Goal: Transaction & Acquisition: Purchase product/service

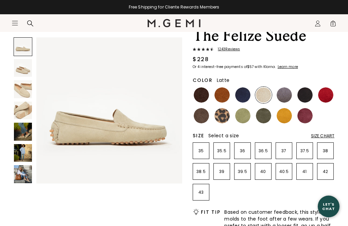
scroll to position [54, 0]
click at [309, 171] on p "41" at bounding box center [305, 171] width 16 height 5
click at [325, 135] on div "Size Chart" at bounding box center [322, 135] width 23 height 5
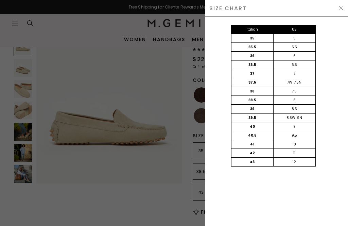
click at [346, 4] on div "SIZE CHART" at bounding box center [276, 8] width 143 height 17
click at [341, 7] on img at bounding box center [341, 7] width 5 height 5
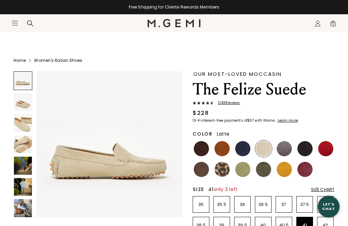
scroll to position [54, 0]
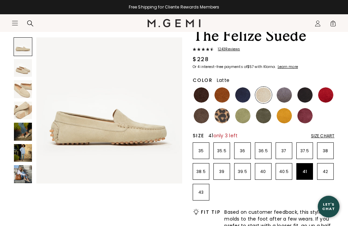
click at [203, 95] on img at bounding box center [201, 94] width 15 height 15
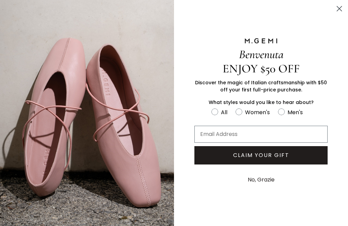
click at [341, 7] on icon "Close dialog" at bounding box center [339, 8] width 5 height 5
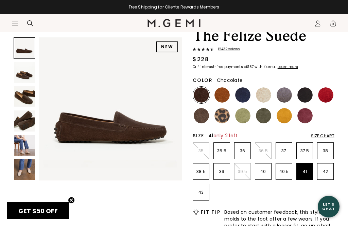
click at [199, 94] on img at bounding box center [201, 94] width 15 height 15
click at [203, 112] on img at bounding box center [201, 115] width 15 height 15
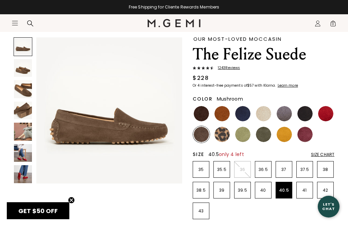
click at [287, 191] on p "40.5" at bounding box center [284, 190] width 16 height 5
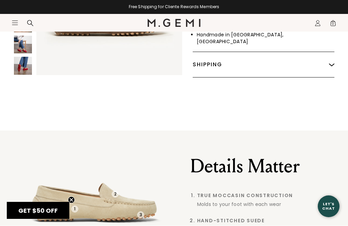
scroll to position [458, 0]
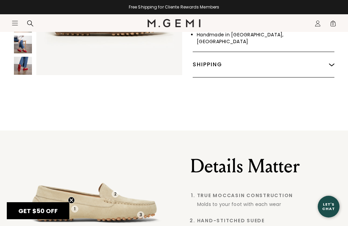
click at [329, 62] on img at bounding box center [331, 64] width 5 height 5
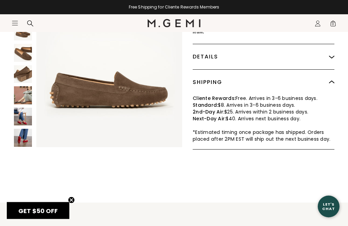
scroll to position [379, 0]
click at [334, 80] on img at bounding box center [331, 82] width 5 height 5
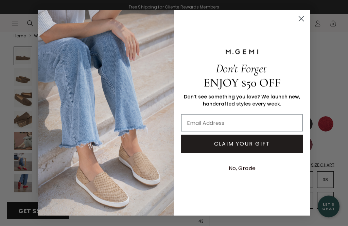
scroll to position [37, 0]
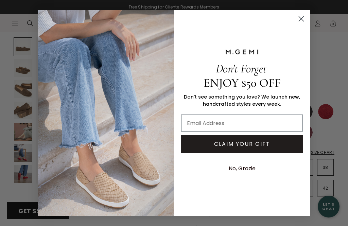
click at [306, 24] on circle "Close dialog" at bounding box center [301, 18] width 11 height 11
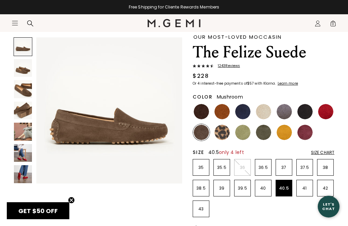
click at [265, 130] on img at bounding box center [263, 132] width 15 height 15
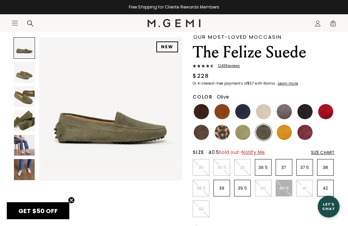
click at [202, 131] on img at bounding box center [201, 132] width 15 height 15
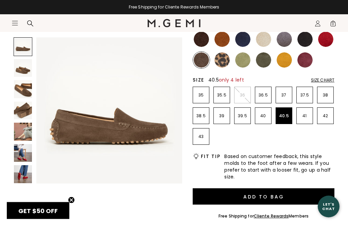
scroll to position [110, 0]
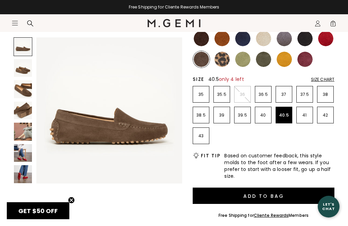
click at [291, 192] on button "Add to Bag" at bounding box center [264, 196] width 142 height 16
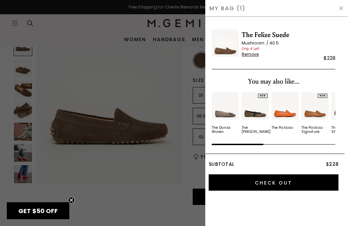
scroll to position [0, 0]
click at [139, 75] on div at bounding box center [174, 113] width 348 height 226
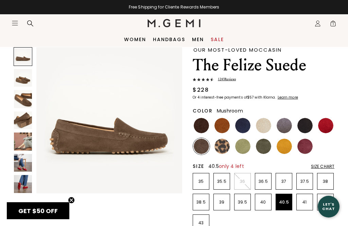
scroll to position [20, 0]
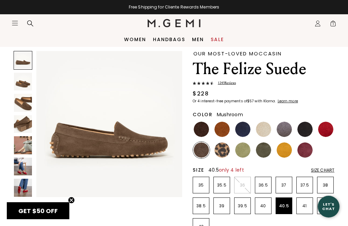
click at [135, 39] on link "Women" at bounding box center [135, 39] width 22 height 5
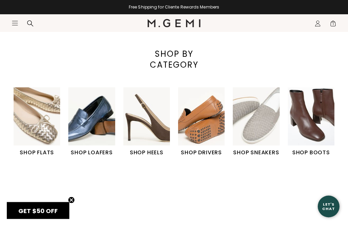
scroll to position [169, 0]
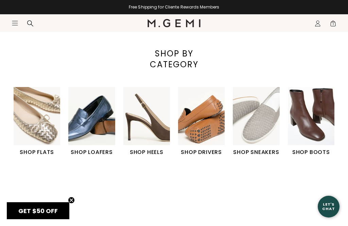
click at [318, 116] on img "6 / 6" at bounding box center [311, 116] width 47 height 58
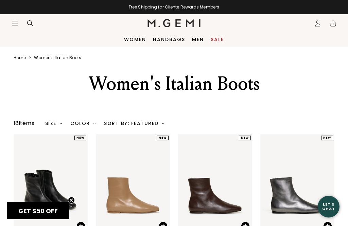
click at [170, 38] on link "Handbags" at bounding box center [169, 39] width 32 height 5
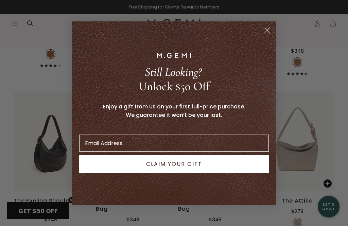
scroll to position [861, 0]
